Goal: Contribute content: Contribute content

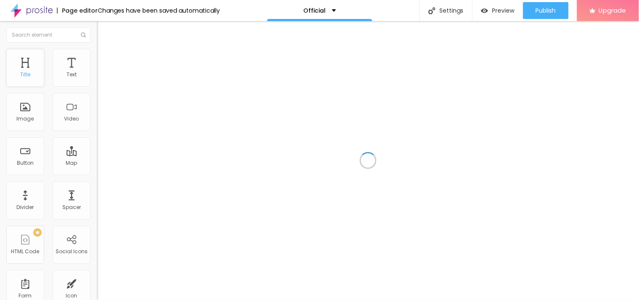
click at [20, 65] on div "Title" at bounding box center [25, 68] width 38 height 38
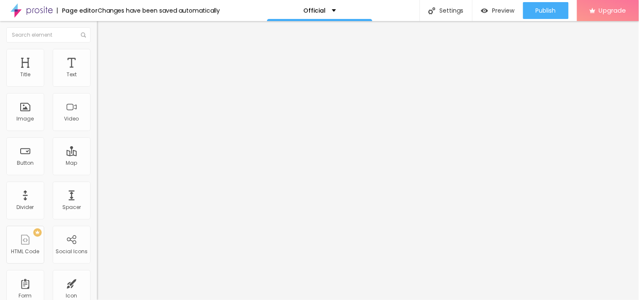
click at [103, 33] on img "button" at bounding box center [106, 30] width 7 height 7
click at [97, 125] on button "button" at bounding box center [103, 120] width 12 height 9
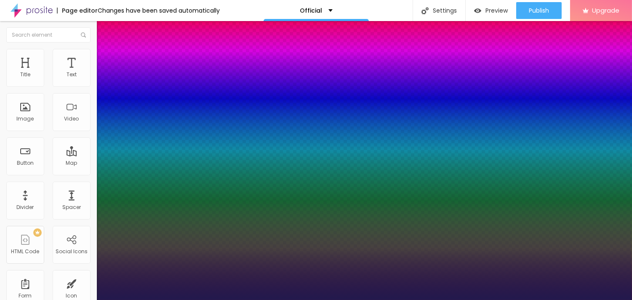
type input "1"
type input "14"
type input "1"
type input "15"
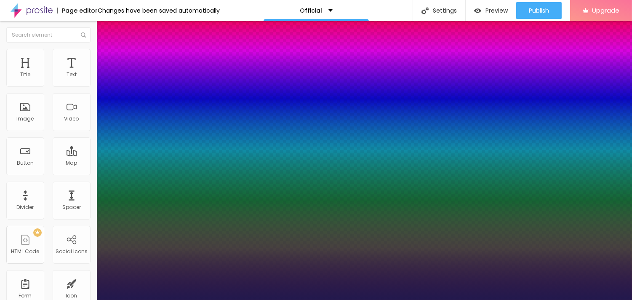
type input "15"
type input "1"
type input "17"
type input "1"
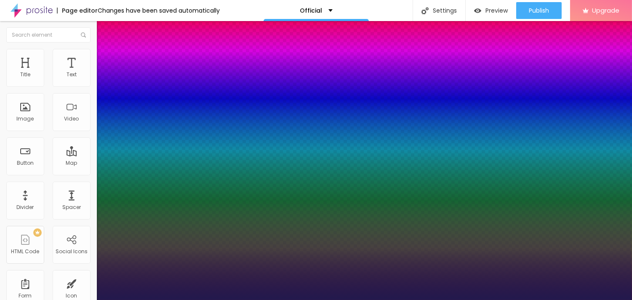
type input "20"
type input "1"
type input "21"
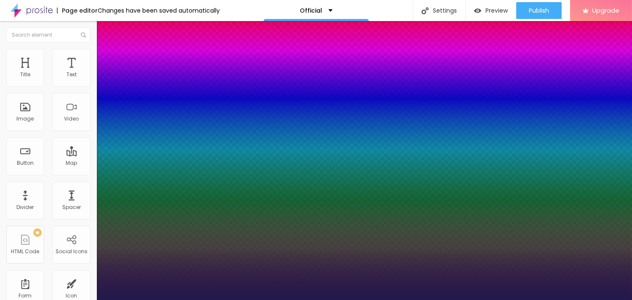
type input "1"
type input "22"
type input "1"
type input "23"
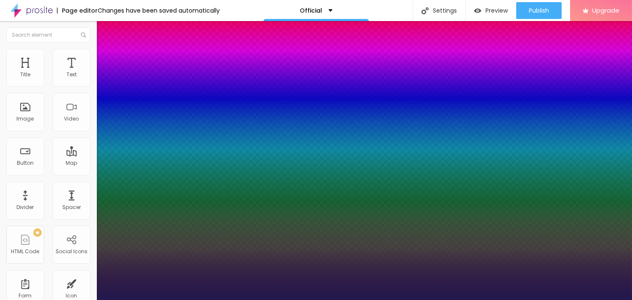
type input "23"
type input "1"
drag, startPoint x: 112, startPoint y: 237, endPoint x: 119, endPoint y: 234, distance: 7.2
type input "23"
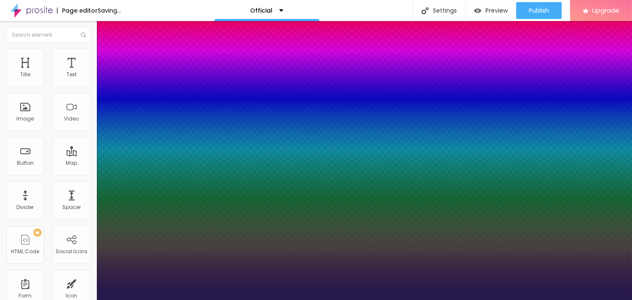
type input "1"
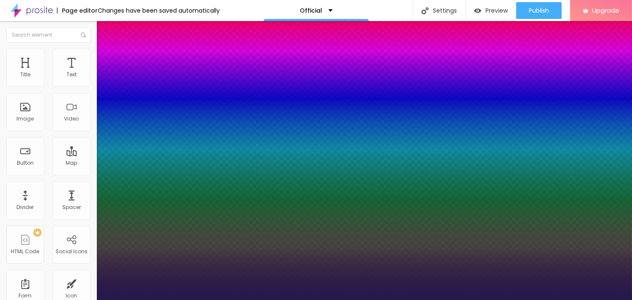
select select "CormorantGeramond-Regular"
type input "1"
select select "IBMPlexMono-Light"
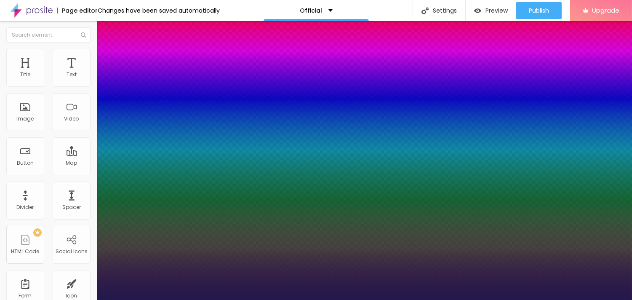
drag, startPoint x: 131, startPoint y: 216, endPoint x: 132, endPoint y: 207, distance: 9.3
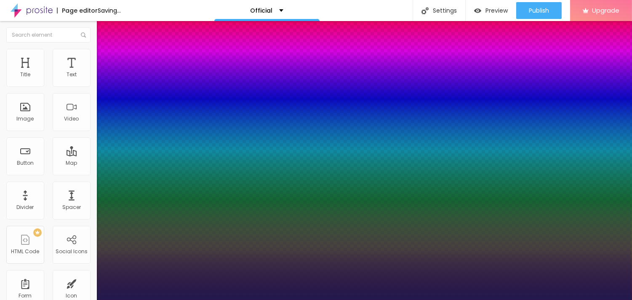
drag, startPoint x: 135, startPoint y: 221, endPoint x: 129, endPoint y: 217, distance: 6.9
type input "1"
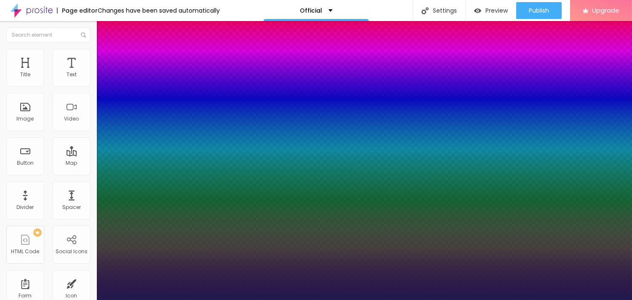
select select "Khand-Bold"
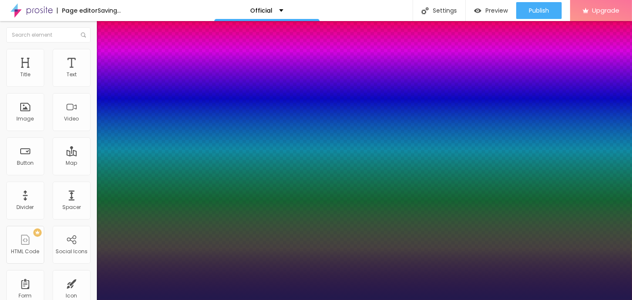
type input "1"
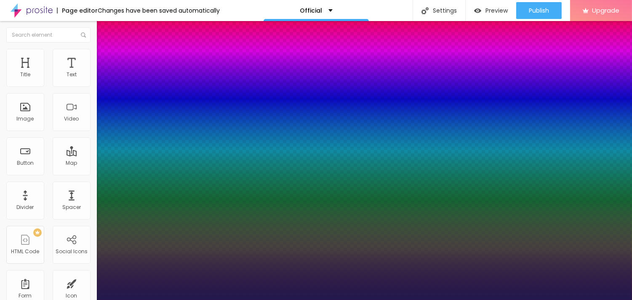
type input "26"
type input "1"
type input "27"
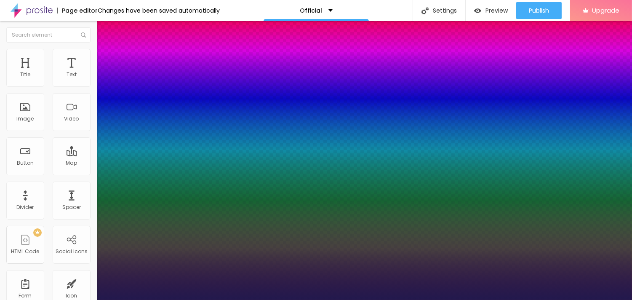
type input "1"
type input "28"
type input "1"
type input "30"
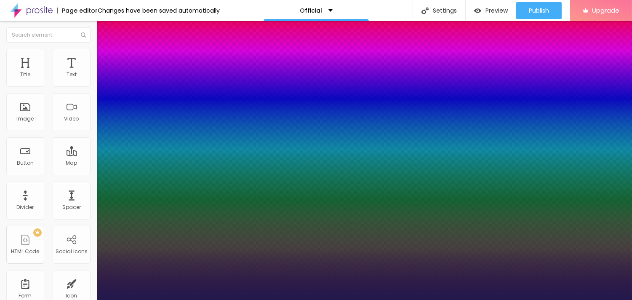
type input "30"
type input "1"
type input "31"
type input "1"
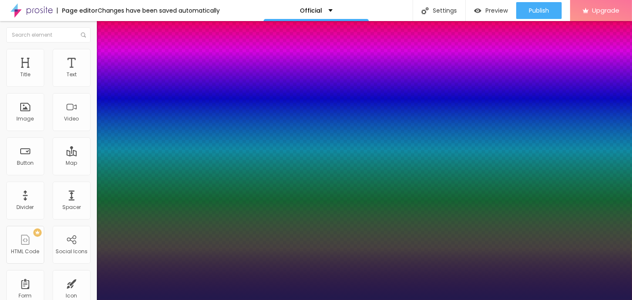
type input "32"
type input "1"
type input "33"
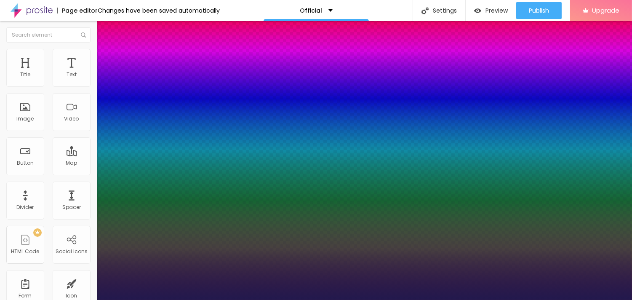
type input "1"
type input "44"
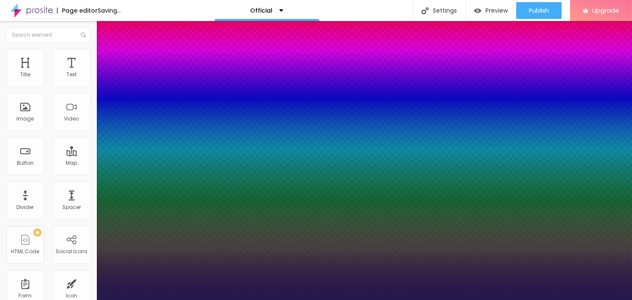
type input "1"
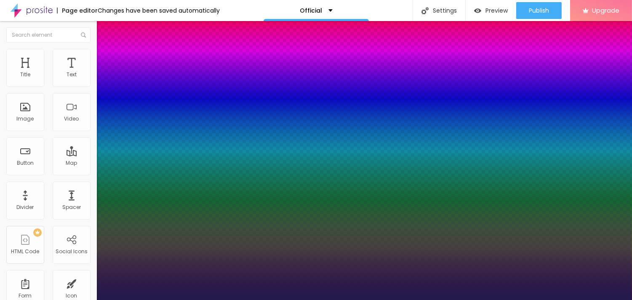
type input "43"
type input "1"
type input "39"
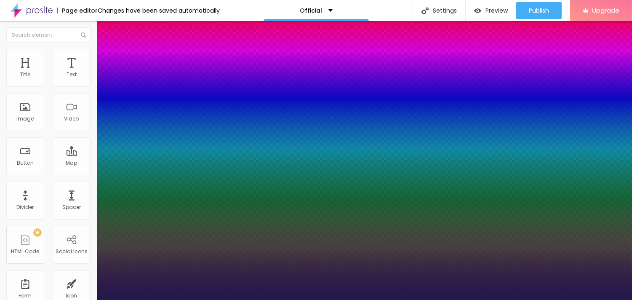
type input "1"
type input "38"
type input "1"
type input "37"
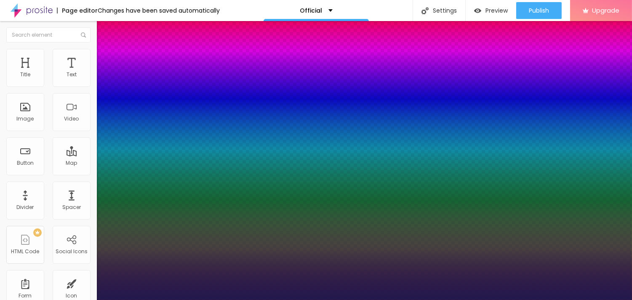
type input "37"
type input "1"
type input "36"
type input "1"
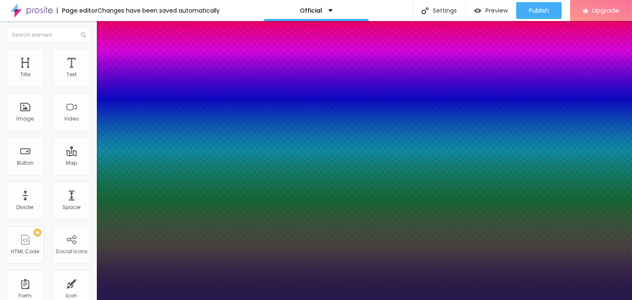
type input "35"
type input "1"
type input "36"
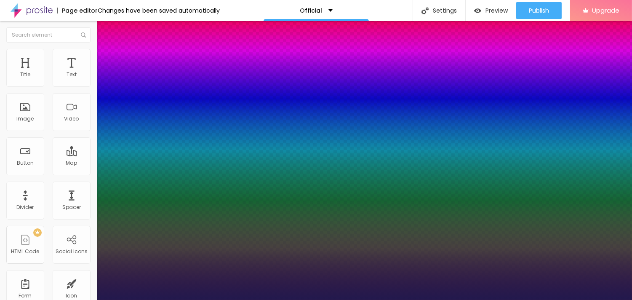
type input "1"
type input "39"
type input "1"
type input "43"
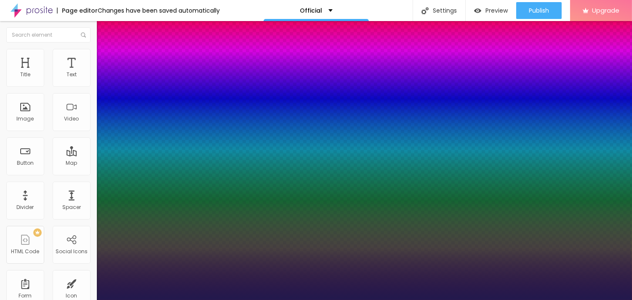
type input "43"
type input "1"
type input "48"
type input "1"
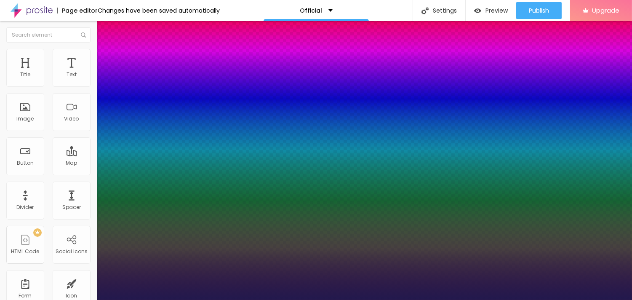
type input "47"
type input "1"
type input "46"
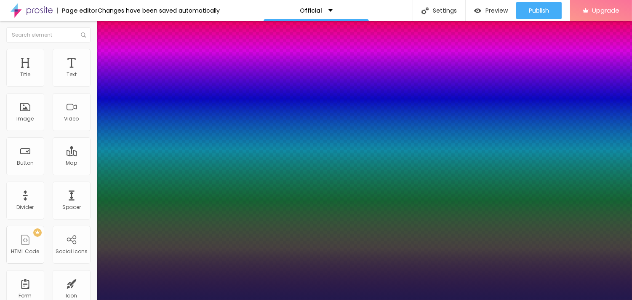
type input "1"
type input "45"
type input "1"
type input "44"
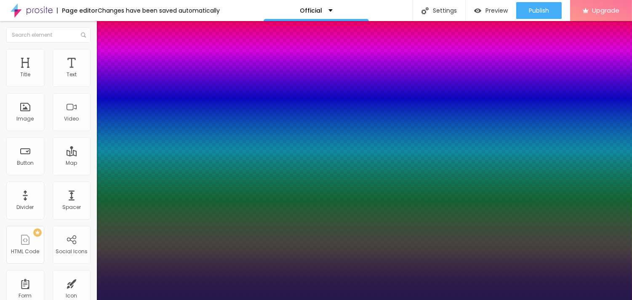
type input "44"
type input "1"
type input "42"
type input "1"
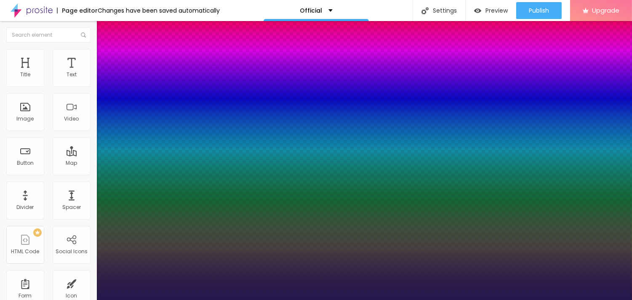
type input "41"
type input "1"
drag, startPoint x: 120, startPoint y: 235, endPoint x: 131, endPoint y: 235, distance: 10.5
type input "41"
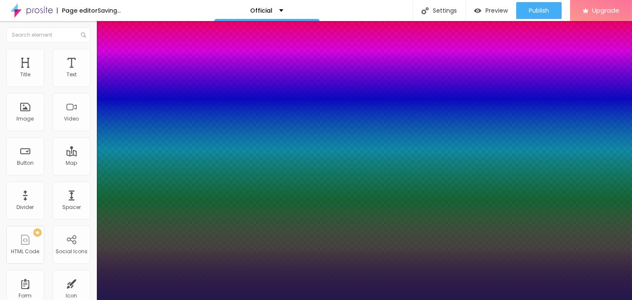
type input "1"
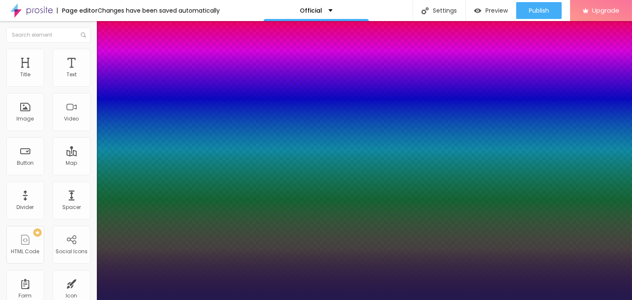
click at [272, 299] on div at bounding box center [316, 300] width 632 height 0
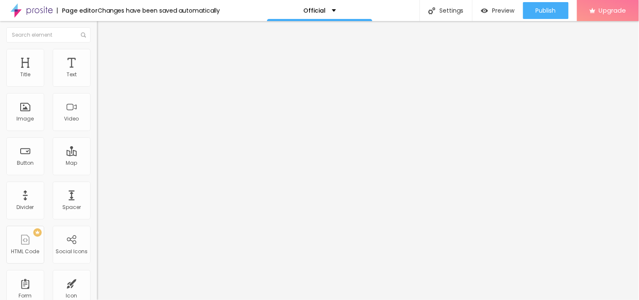
click at [97, 116] on button "Reset to default" at bounding box center [123, 111] width 53 height 10
click at [100, 122] on icon "button" at bounding box center [102, 119] width 5 height 5
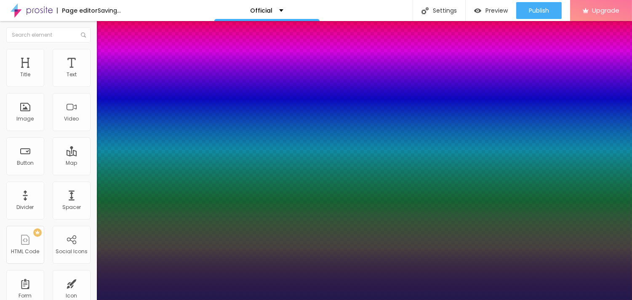
type input "1"
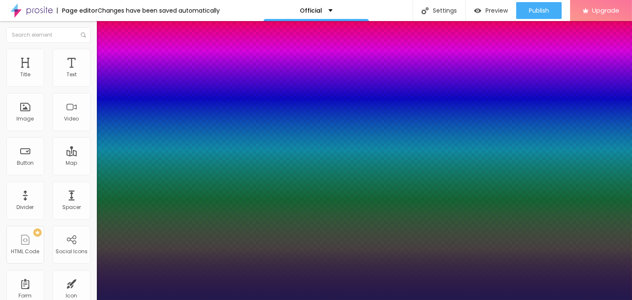
drag, startPoint x: 114, startPoint y: 232, endPoint x: 115, endPoint y: 242, distance: 9.3
type input "17"
type input "1"
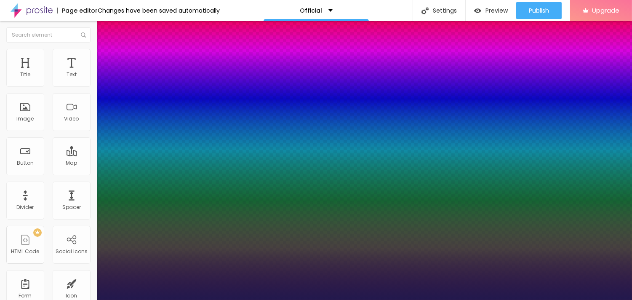
type input "18"
type input "1"
type input "20"
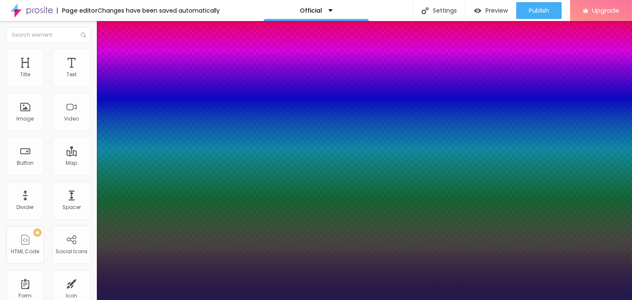
type input "1"
type input "25"
type input "1"
type input "26"
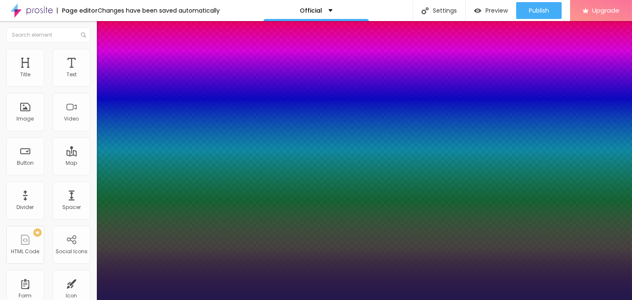
type input "26"
type input "1"
type input "31"
type input "1"
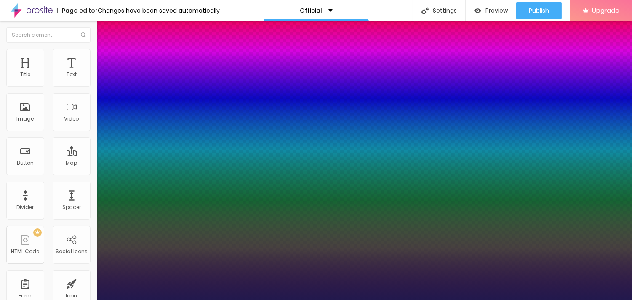
type input "33"
type input "1"
type input "34"
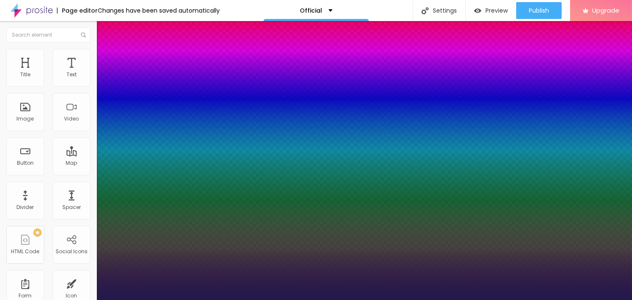
type input "1"
type input "36"
type input "1"
type input "38"
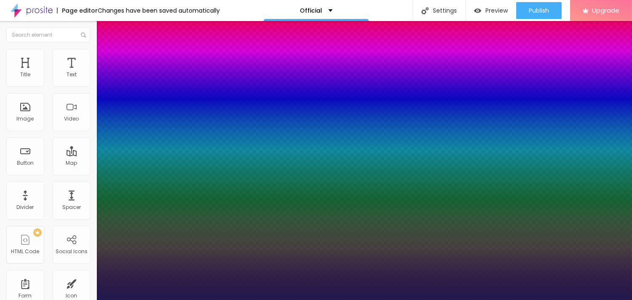
type input "38"
type input "1"
type input "42"
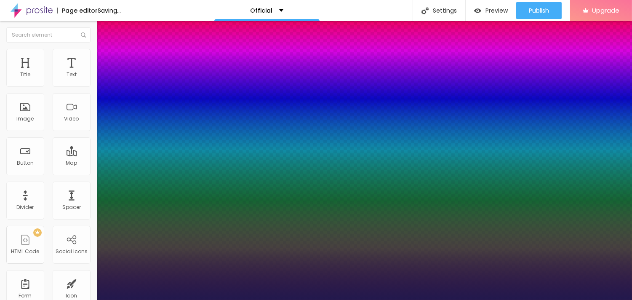
type input "1"
type input "44"
type input "1"
type input "48"
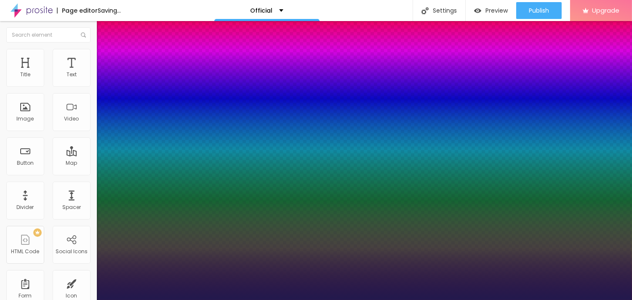
type input "48"
type input "1"
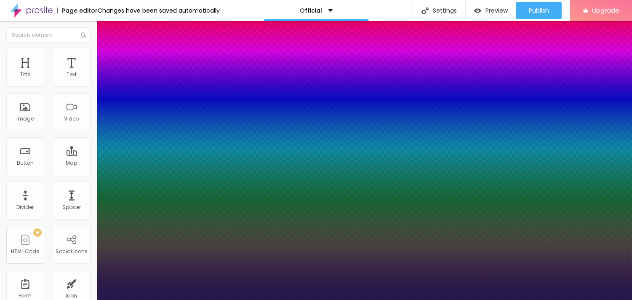
type input "54"
type input "1"
type input "53"
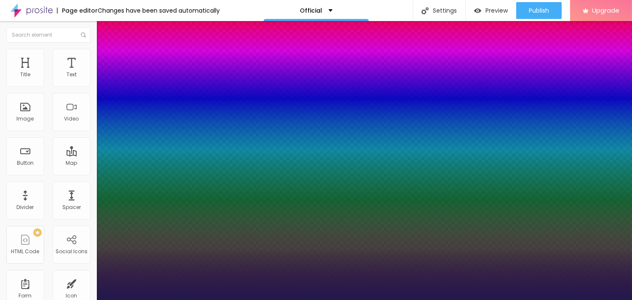
type input "1"
type input "51"
type input "1"
drag, startPoint x: 115, startPoint y: 237, endPoint x: 137, endPoint y: 235, distance: 22.5
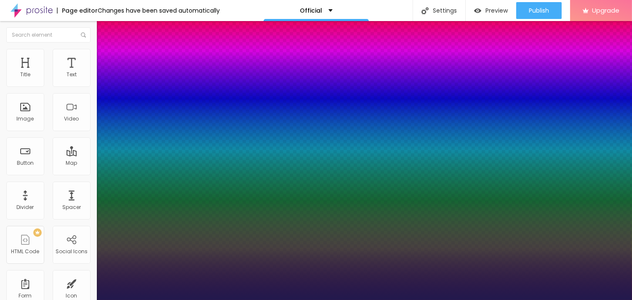
type input "51"
click at [387, 299] on div at bounding box center [316, 300] width 632 height 0
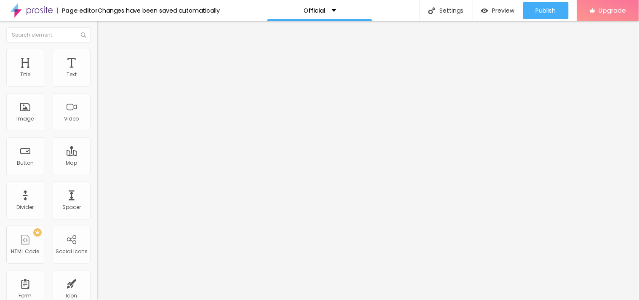
click at [97, 125] on button "button" at bounding box center [103, 120] width 12 height 9
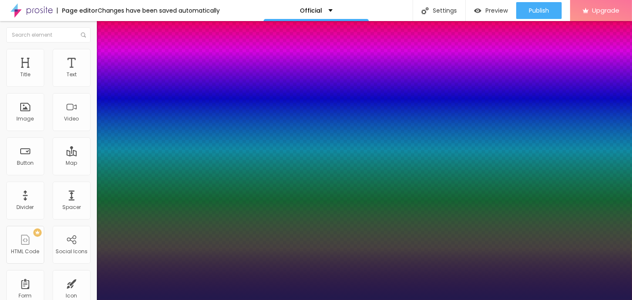
type input "1"
select select "CormorantGeramond-Medium"
drag, startPoint x: 147, startPoint y: 214, endPoint x: 145, endPoint y: 209, distance: 4.9
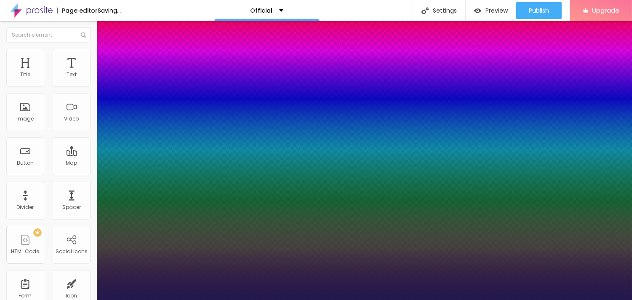
type input "1"
select select "IBMPlexMono-Thin"
type input "1"
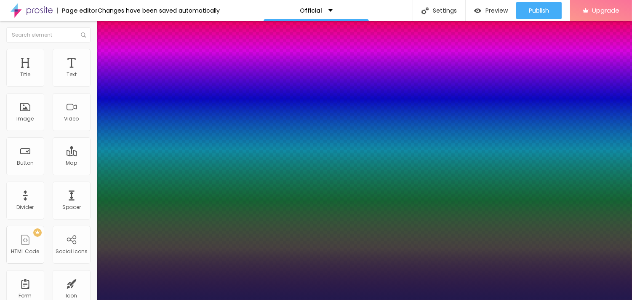
select select "Martel-Bold"
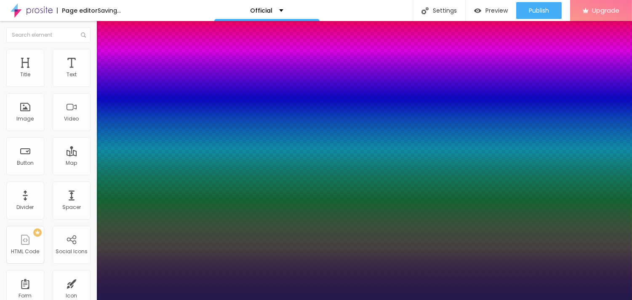
type input "1"
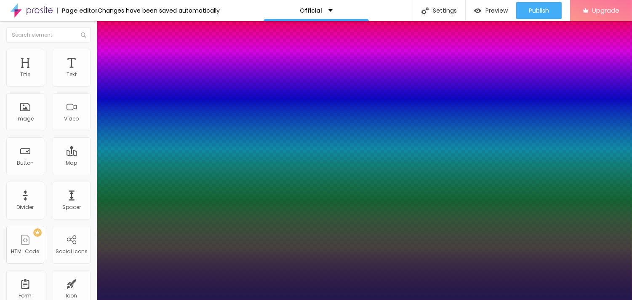
select select "MontserratBold"
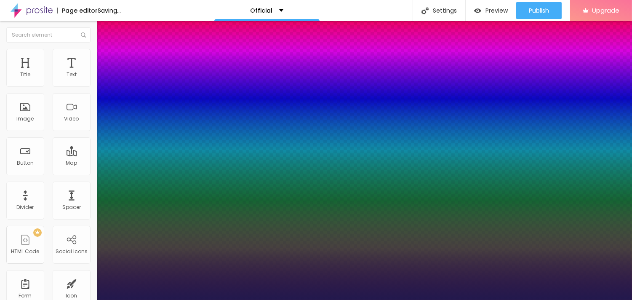
type input "1"
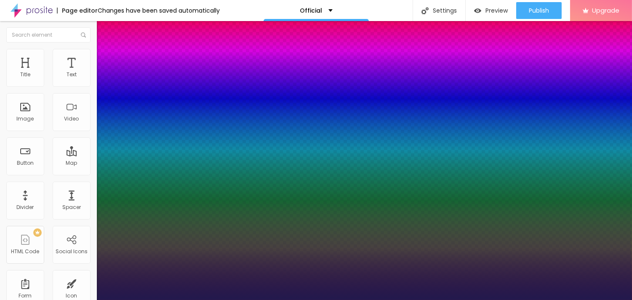
select select "NunitoSans-Italic"
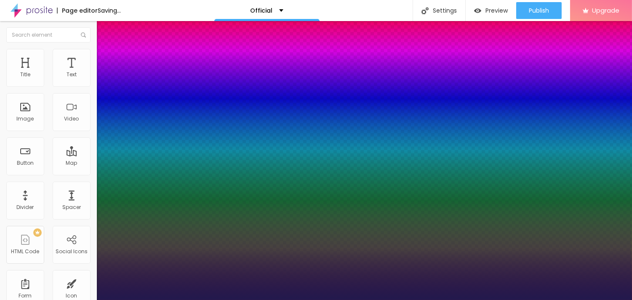
type input "1"
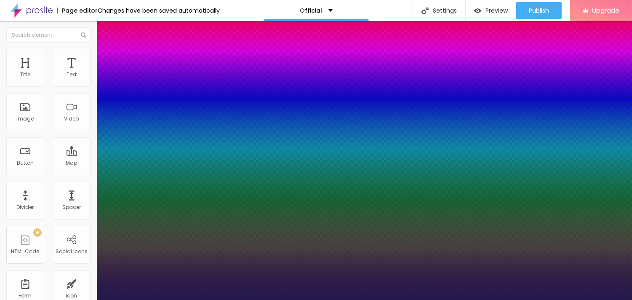
select select "OpenSansCondensedLight"
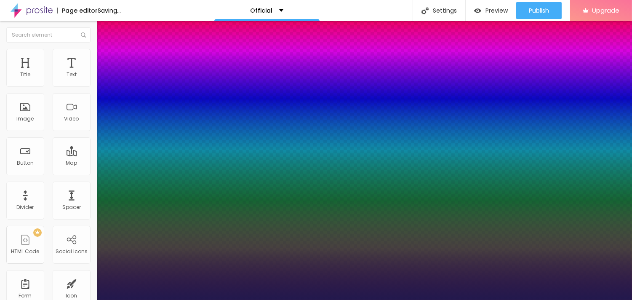
type input "1"
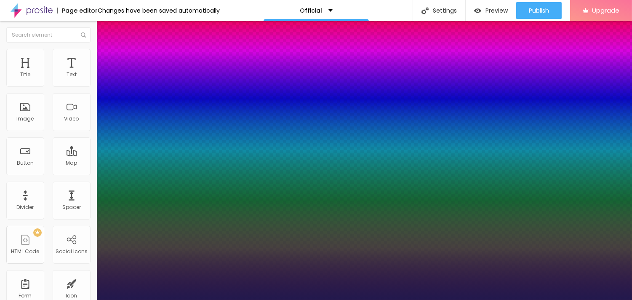
select select "PinyonScript-Regular"
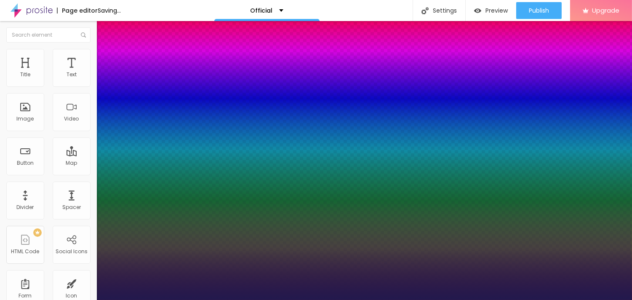
type input "1"
select select "Raleway"
type input "1"
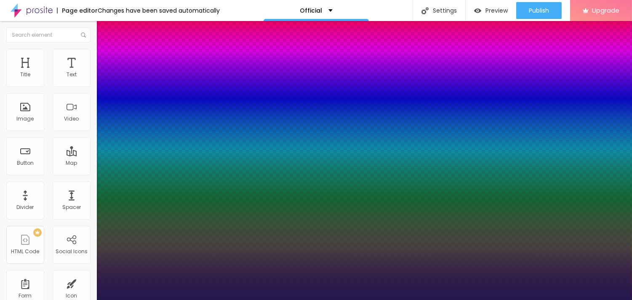
click at [384, 299] on div at bounding box center [316, 300] width 632 height 0
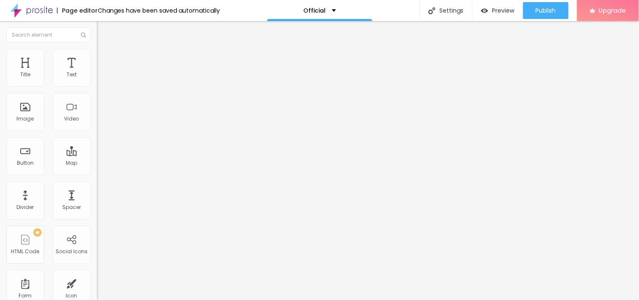
click at [101, 121] on icon "button" at bounding box center [102, 119] width 3 height 3
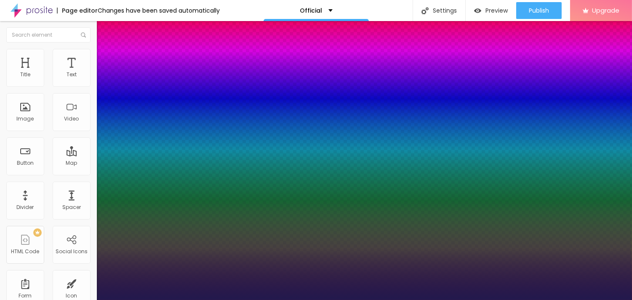
type input "1"
select select "Prompt-Italic"
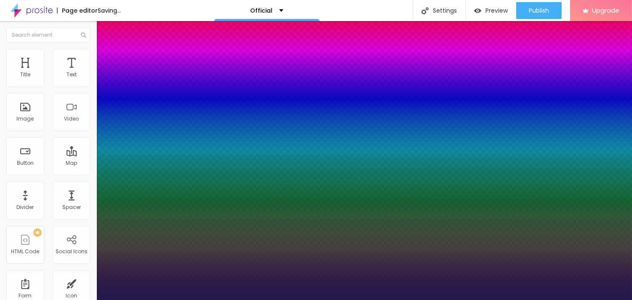
type input "1"
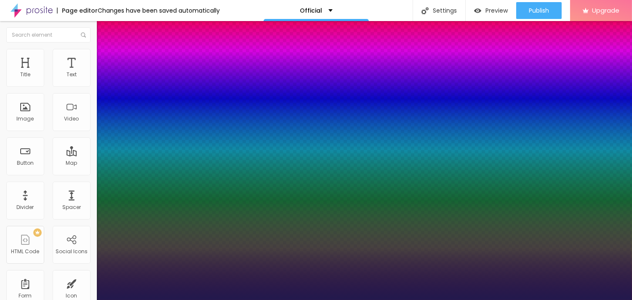
select select "RubikMonoOne-Regular"
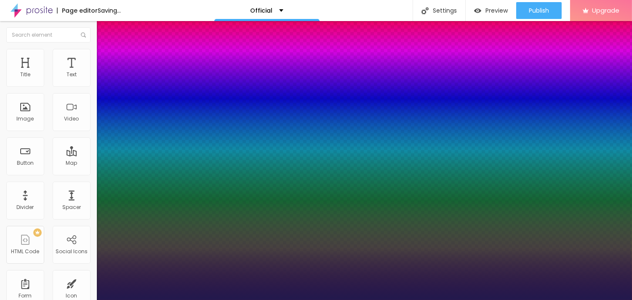
type input "1"
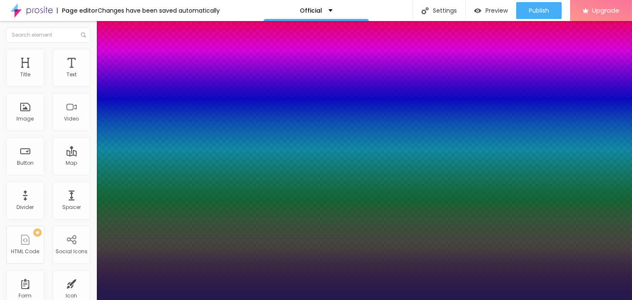
click at [269, 299] on div at bounding box center [316, 300] width 632 height 0
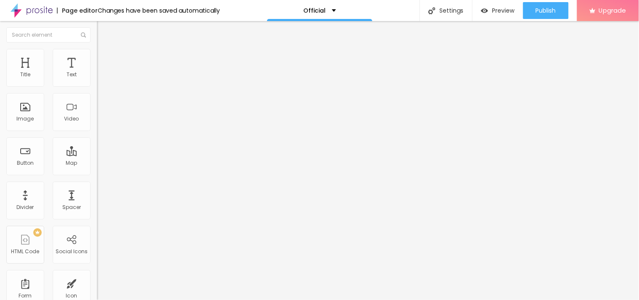
click at [97, 125] on button "button" at bounding box center [103, 120] width 12 height 9
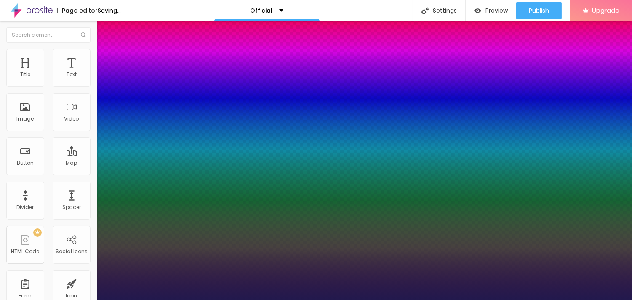
type input "1"
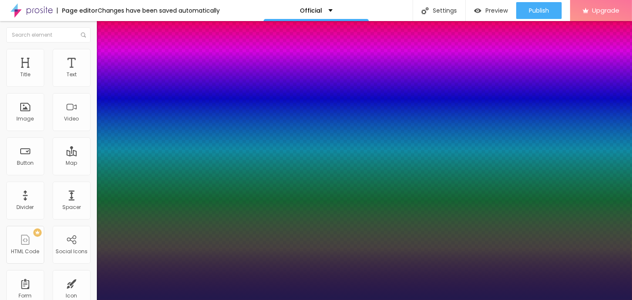
type input "46"
type input "1"
type input "45"
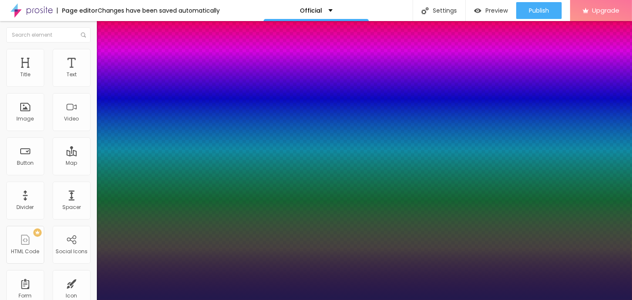
type input "1"
type input "44"
type input "1"
type input "43"
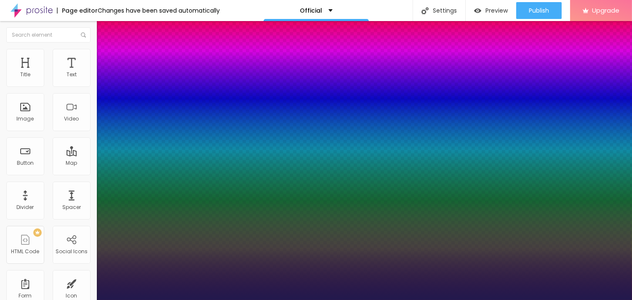
type input "43"
type input "1"
type input "41"
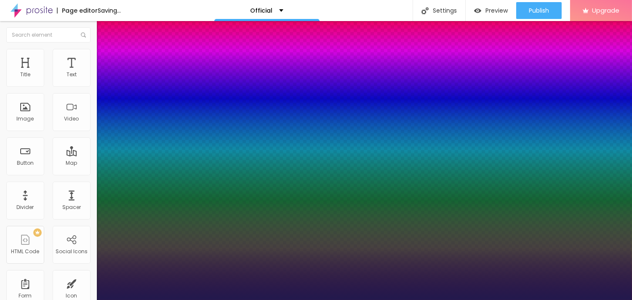
type input "1"
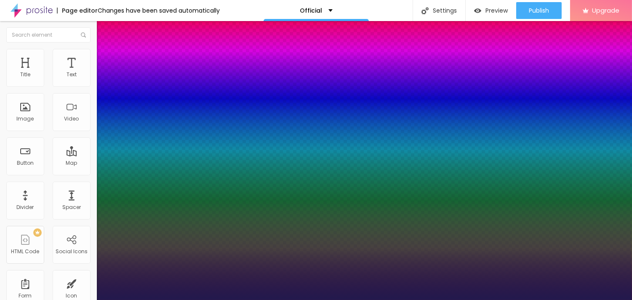
type input "37"
type input "1"
type input "38"
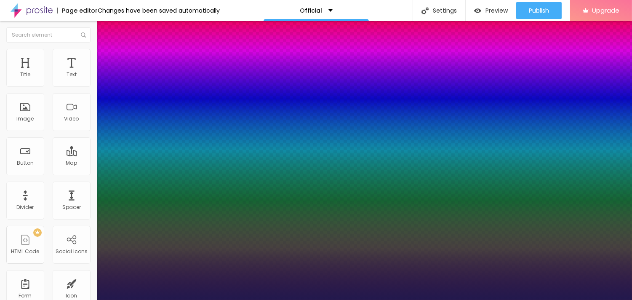
type input "1"
type input "41"
type input "1"
type input "44"
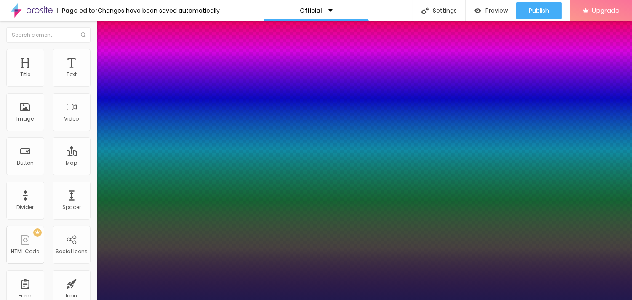
type input "44"
type input "1"
type input "45"
type input "1"
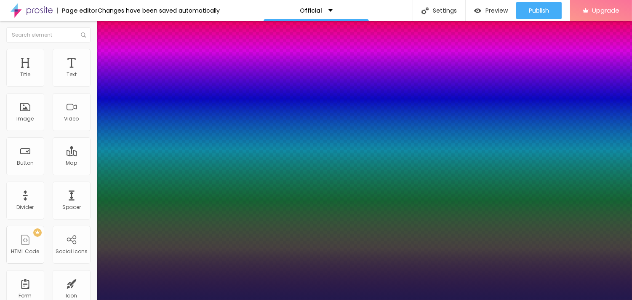
type input "44"
type input "1"
type input "43"
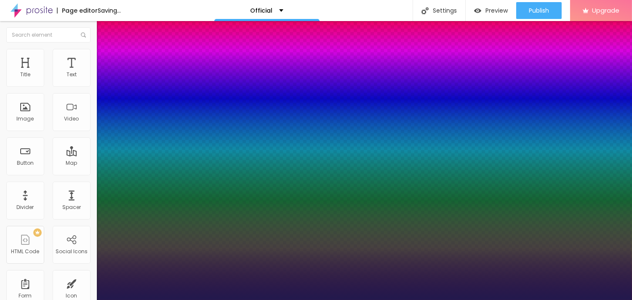
type input "1"
drag, startPoint x: 135, startPoint y: 237, endPoint x: 131, endPoint y: 237, distance: 4.6
type input "41"
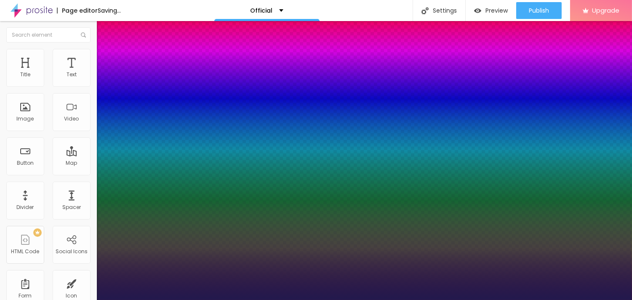
type input "1"
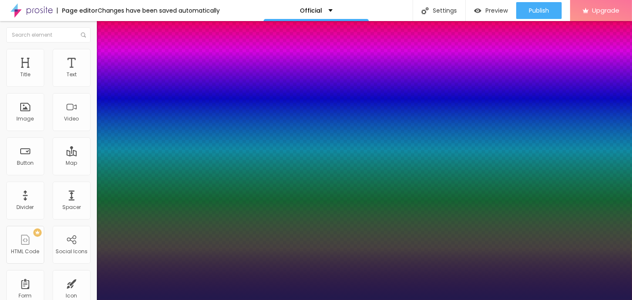
click at [398, 299] on div at bounding box center [316, 300] width 632 height 0
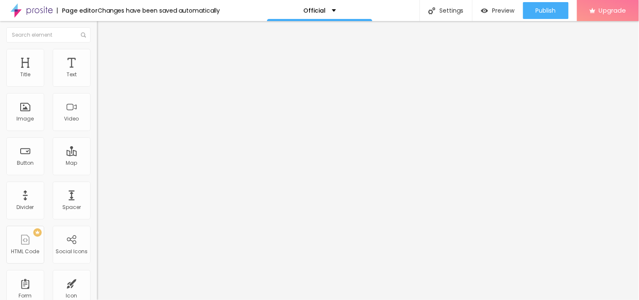
click at [100, 78] on icon "button" at bounding box center [102, 75] width 5 height 5
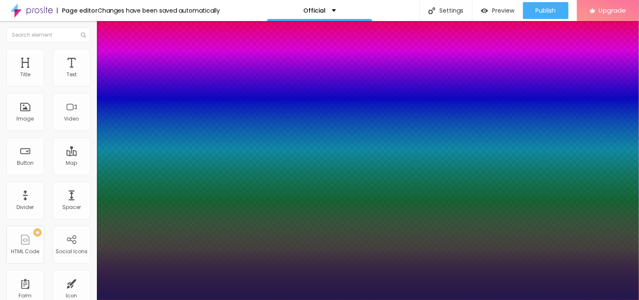
type input "1"
type input "17"
type input "1"
type input "19"
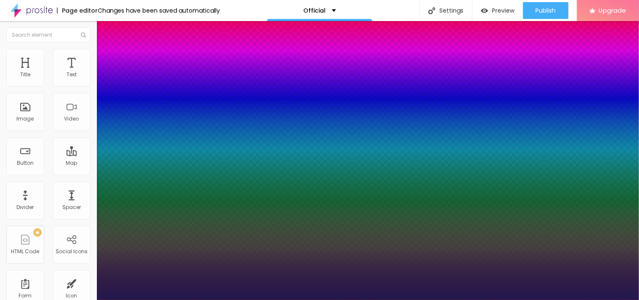
type input "19"
type input "1"
type input "20"
type input "1"
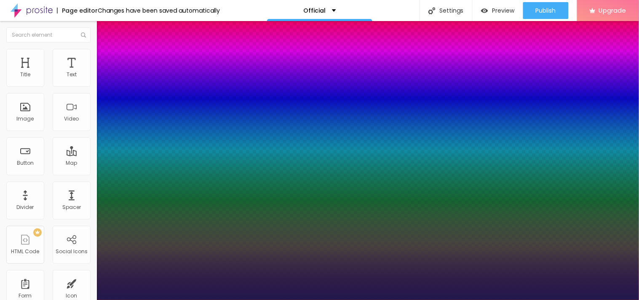
type input "23"
type input "1"
type input "25"
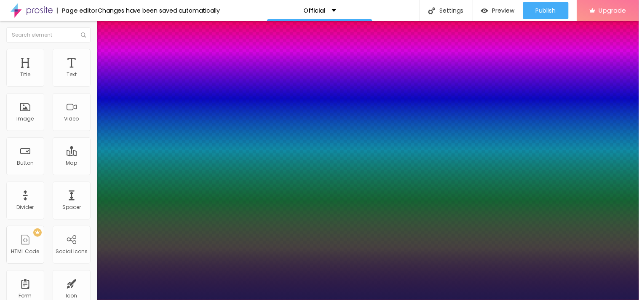
type input "1"
type input "28"
type input "1"
type input "29"
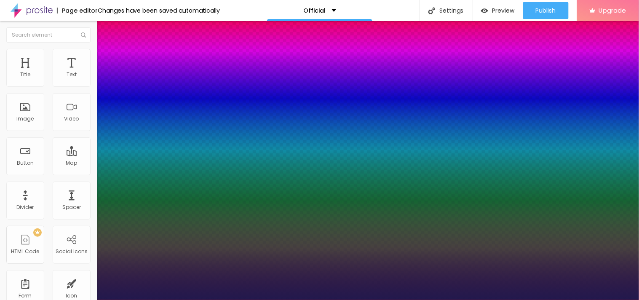
type input "29"
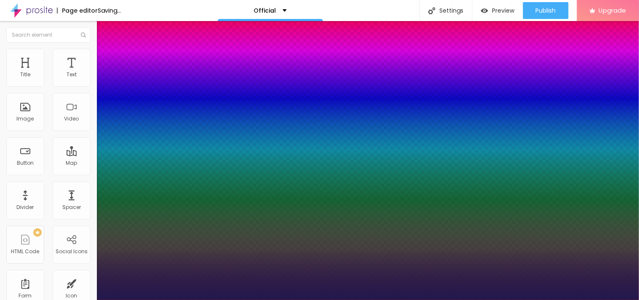
type input "1"
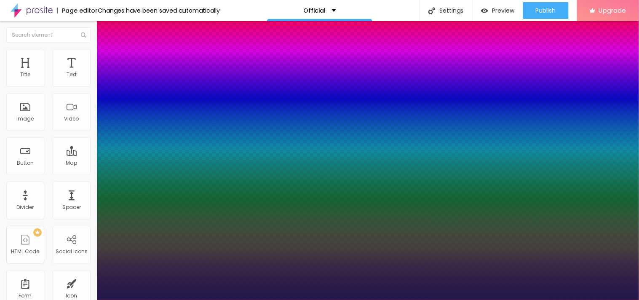
type input "32"
type input "1"
drag, startPoint x: 114, startPoint y: 140, endPoint x: 125, endPoint y: 138, distance: 10.7
type input "32"
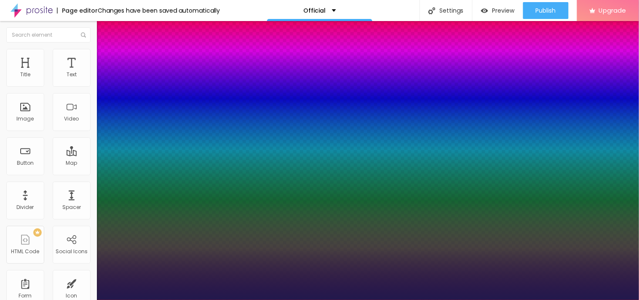
click at [301, 299] on div at bounding box center [319, 300] width 639 height 0
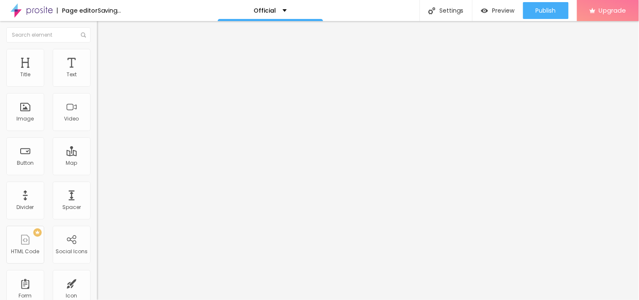
click at [97, 72] on span "Add image" at bounding box center [114, 68] width 35 height 7
click at [97, 173] on input "https://" at bounding box center [147, 168] width 101 height 8
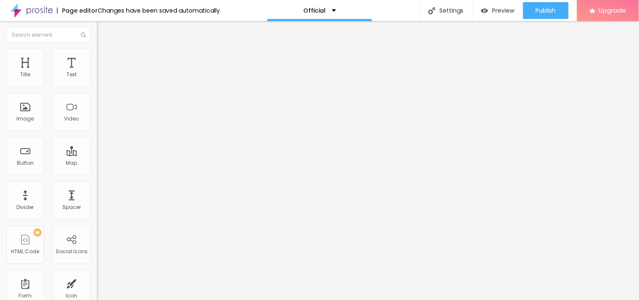
click at [97, 173] on input "https://" at bounding box center [147, 168] width 101 height 8
paste input "[DOMAIN_NAME][URL]"
type input "[URL][DOMAIN_NAME]"
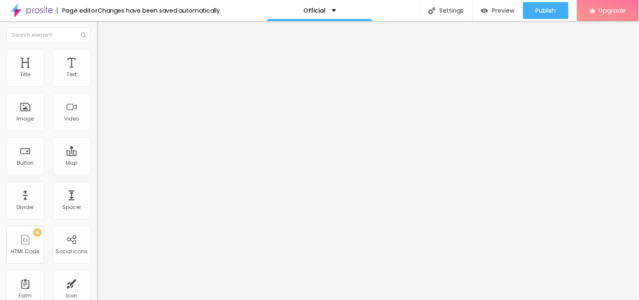
click at [103, 30] on img "button" at bounding box center [106, 30] width 7 height 7
click at [97, 81] on button "button" at bounding box center [103, 76] width 12 height 9
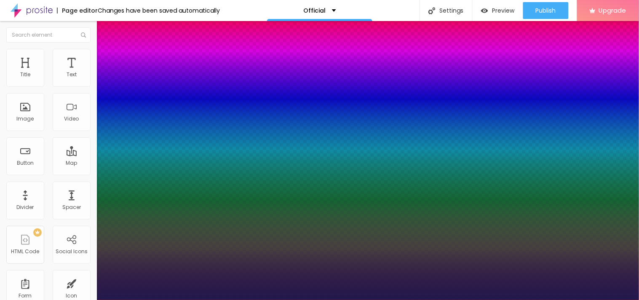
type input "1"
type input "12"
type input "1"
type input "13"
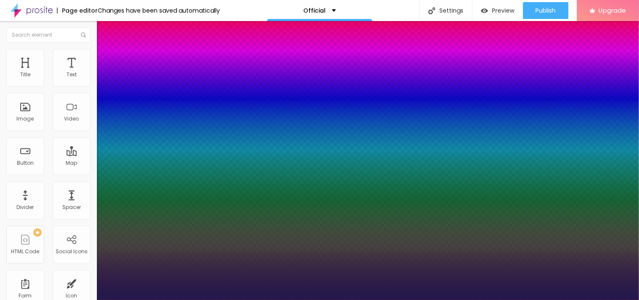
type input "13"
type input "1"
type input "14"
type input "1"
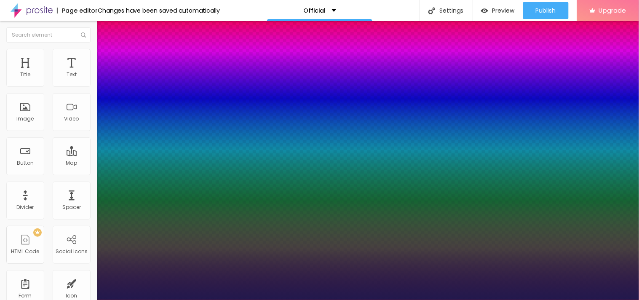
type input "16"
type input "1"
type input "17"
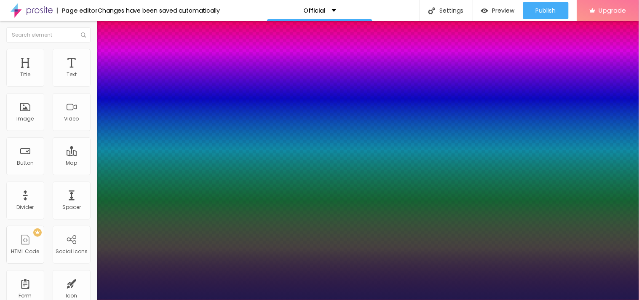
type input "1"
type input "18"
type input "1"
type input "19"
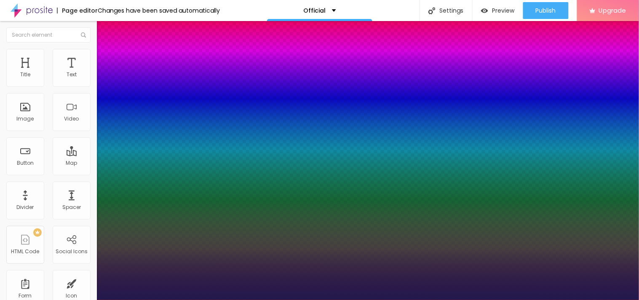
type input "19"
type input "1"
type input "20"
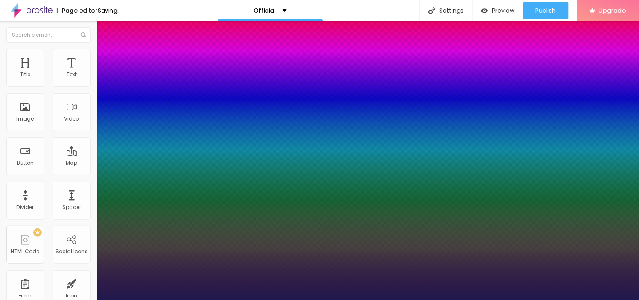
type input "1"
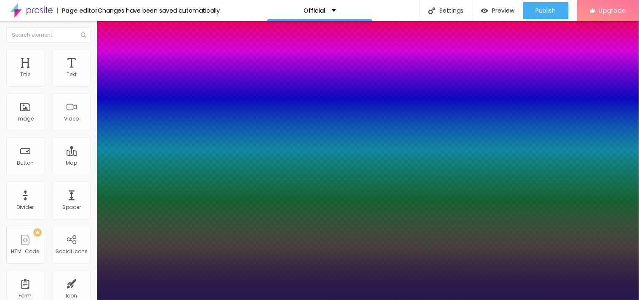
drag, startPoint x: 112, startPoint y: 140, endPoint x: 117, endPoint y: 141, distance: 5.5
type input "20"
click at [456, 299] on div at bounding box center [319, 300] width 639 height 0
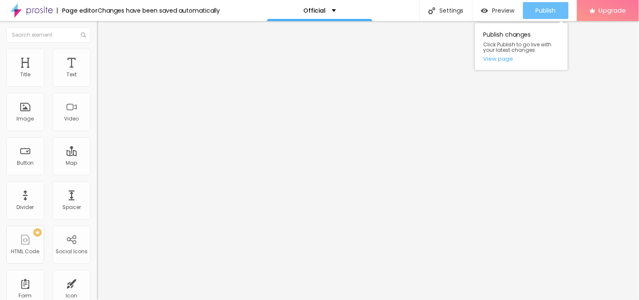
click at [544, 13] on span "Publish" at bounding box center [546, 10] width 20 height 7
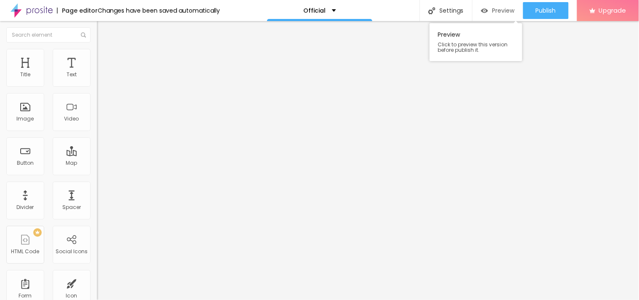
click at [496, 7] on span "Preview" at bounding box center [503, 10] width 22 height 7
